Goal: Task Accomplishment & Management: Manage account settings

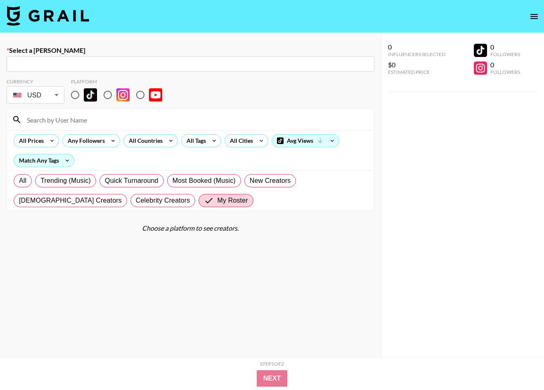
click at [50, 22] on img at bounding box center [48, 16] width 83 height 20
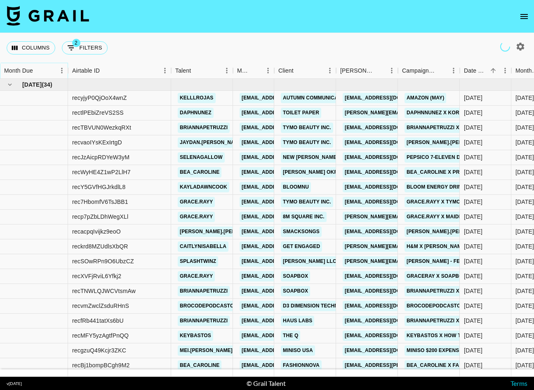
click at [43, 73] on button "Sort" at bounding box center [39, 71] width 12 height 12
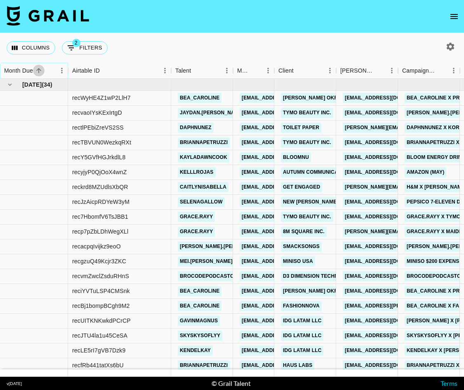
click at [43, 73] on button "Sort" at bounding box center [39, 71] width 12 height 12
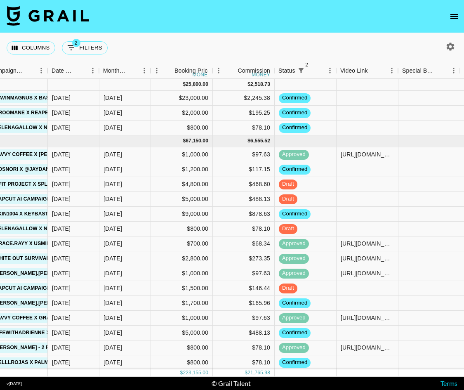
scroll to position [0, 415]
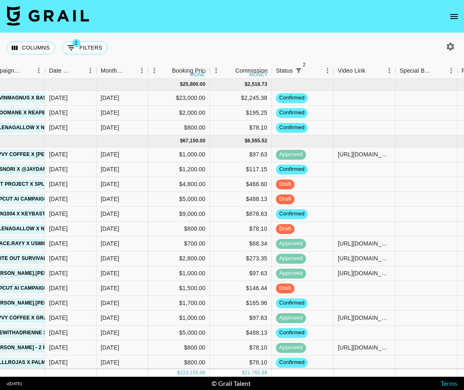
click at [451, 46] on icon "button" at bounding box center [451, 47] width 10 height 10
select select "May '25"
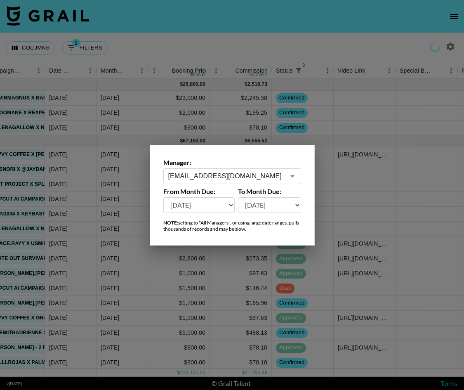
click at [242, 175] on input "maxelk@grail-talent.com" at bounding box center [226, 175] width 117 height 9
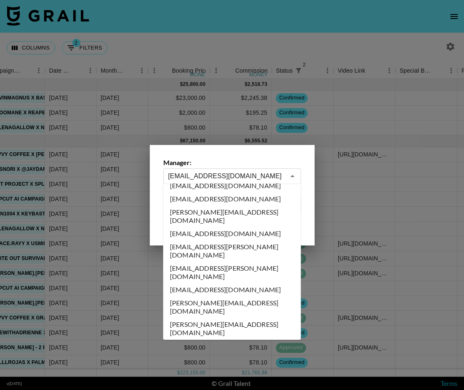
scroll to position [0, 0]
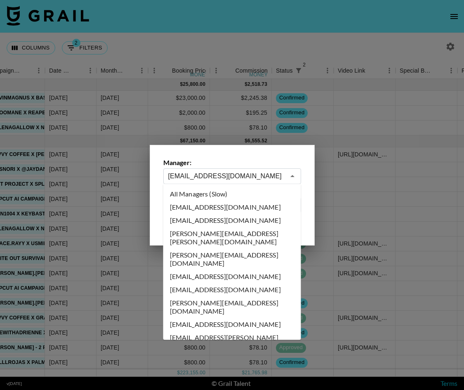
click at [216, 190] on li "All Managers (Slow)" at bounding box center [232, 193] width 138 height 13
type input "All Managers (Slow)"
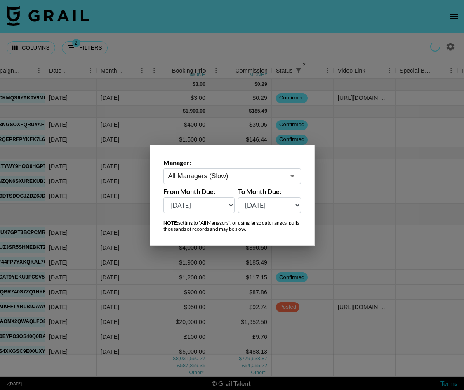
click at [165, 34] on div at bounding box center [232, 195] width 464 height 390
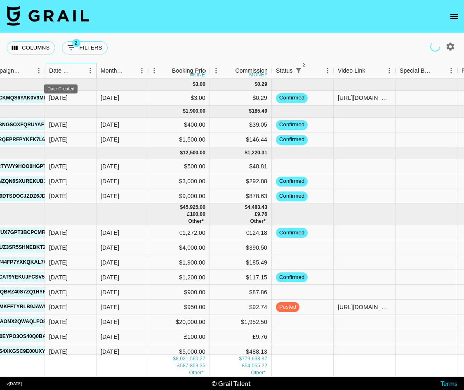
click at [71, 67] on div "Date Created" at bounding box center [61, 71] width 24 height 16
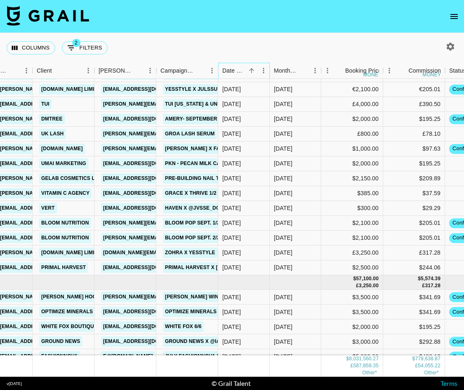
scroll to position [91704, 242]
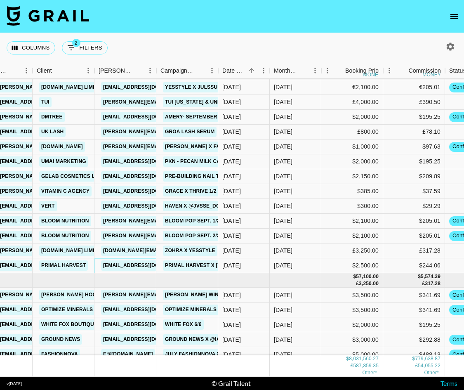
click at [131, 266] on link "kyjah@prime6brands.com" at bounding box center [147, 265] width 92 height 10
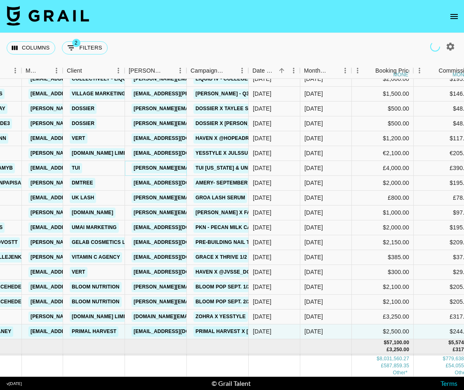
scroll to position [91638, 212]
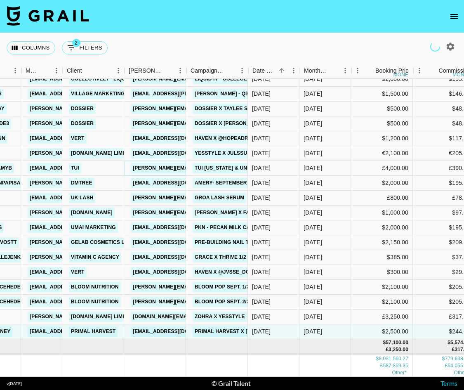
click at [168, 170] on link "[PERSON_NAME][EMAIL_ADDRESS][DOMAIN_NAME]" at bounding box center [198, 168] width 135 height 10
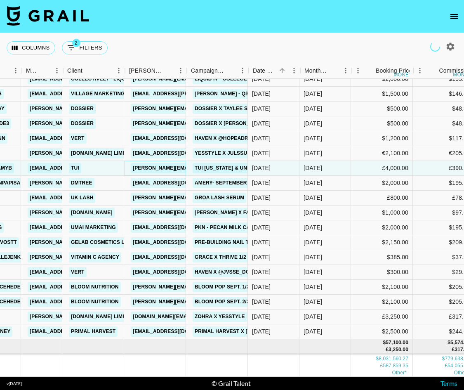
scroll to position [91638, 211]
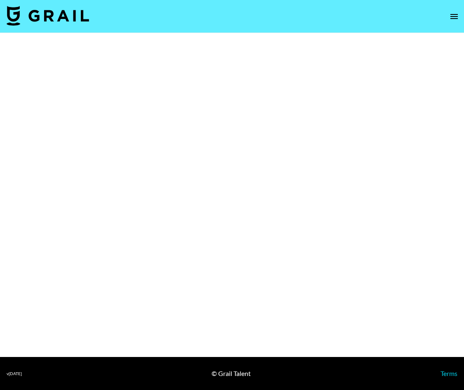
select select "Brand"
